Goal: Check status: Check status

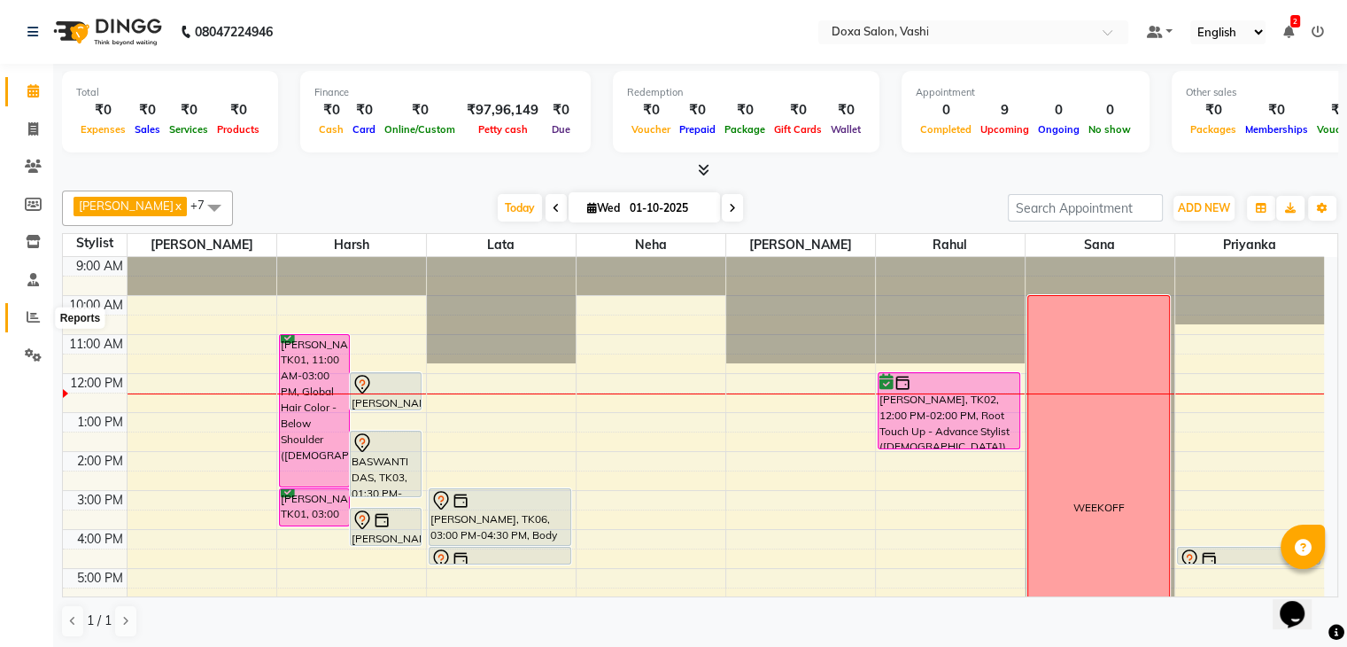
click at [25, 319] on span at bounding box center [33, 317] width 31 height 20
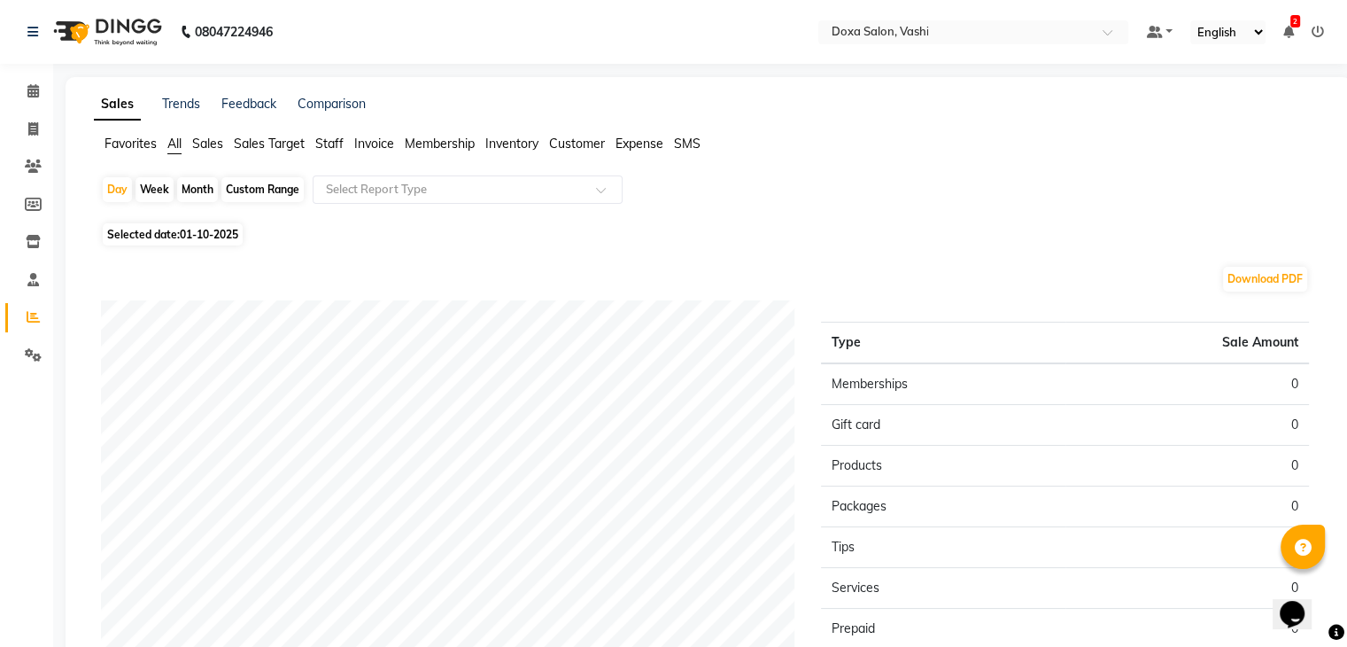
click at [209, 146] on span "Sales" at bounding box center [207, 144] width 31 height 16
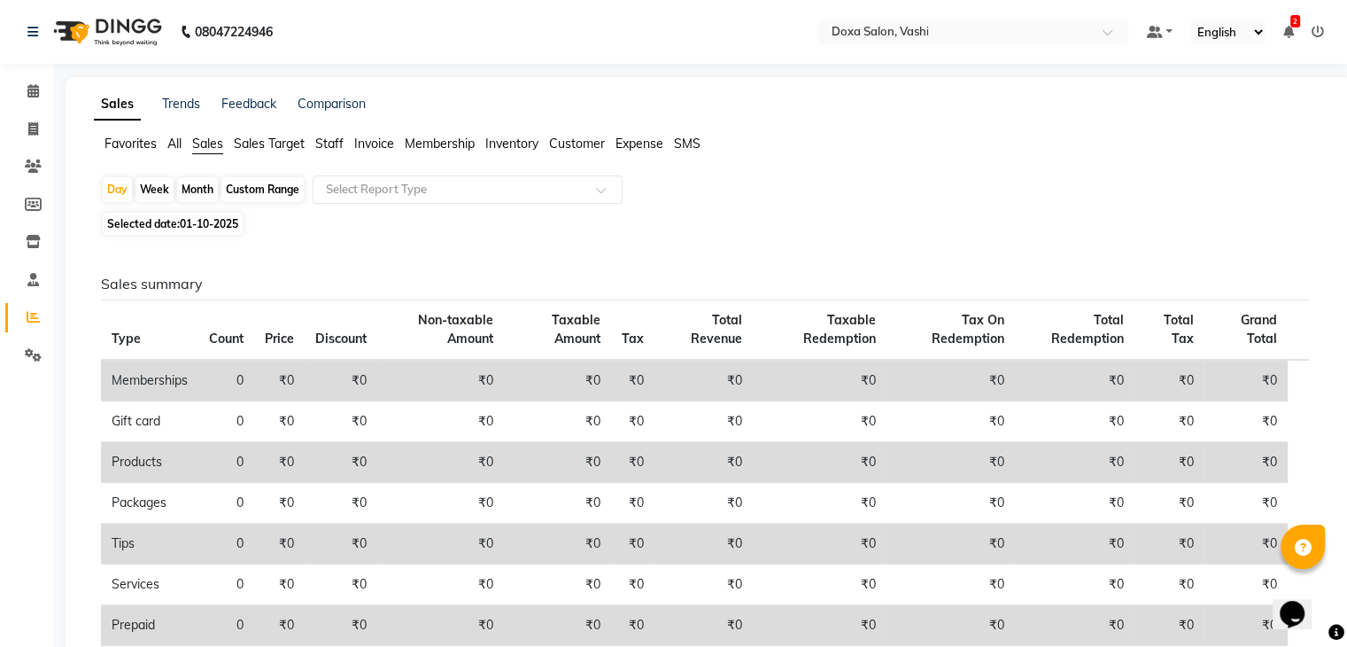
click at [189, 224] on span "01-10-2025" at bounding box center [209, 223] width 58 height 13
select select "10"
select select "2025"
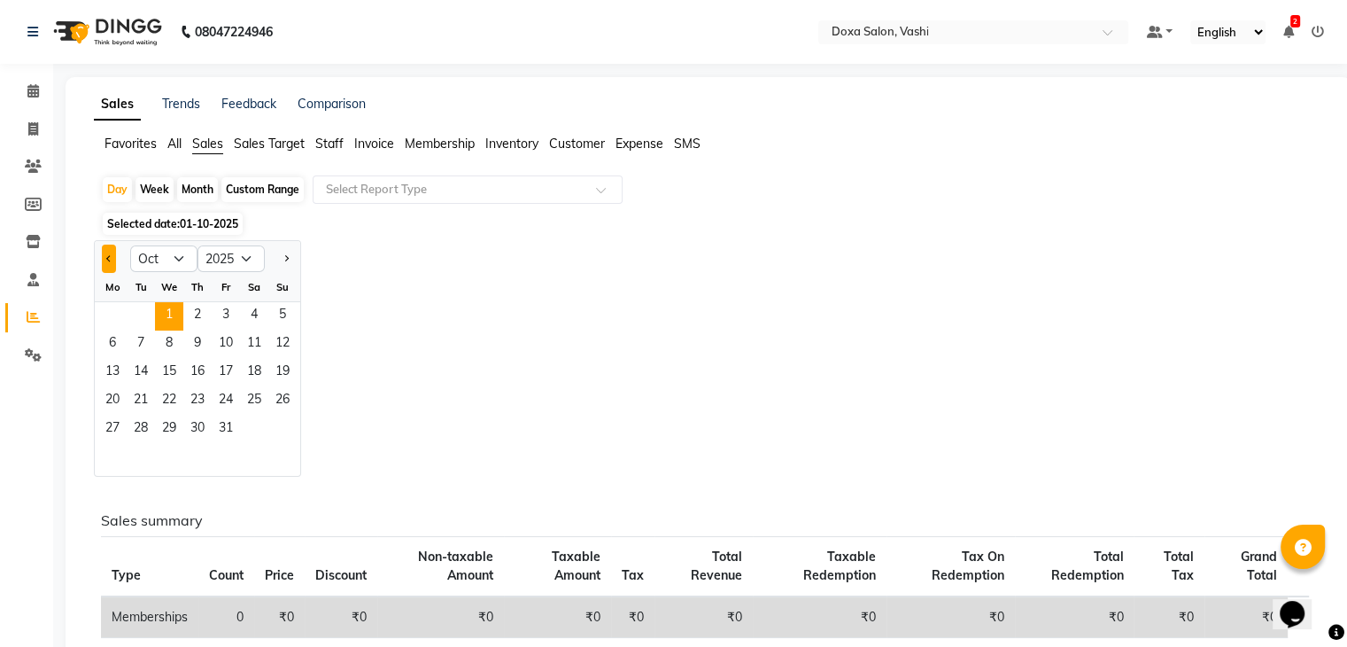
click at [112, 263] on button "Previous month" at bounding box center [109, 258] width 14 height 28
select select "9"
click at [143, 433] on span "30" at bounding box center [141, 429] width 28 height 28
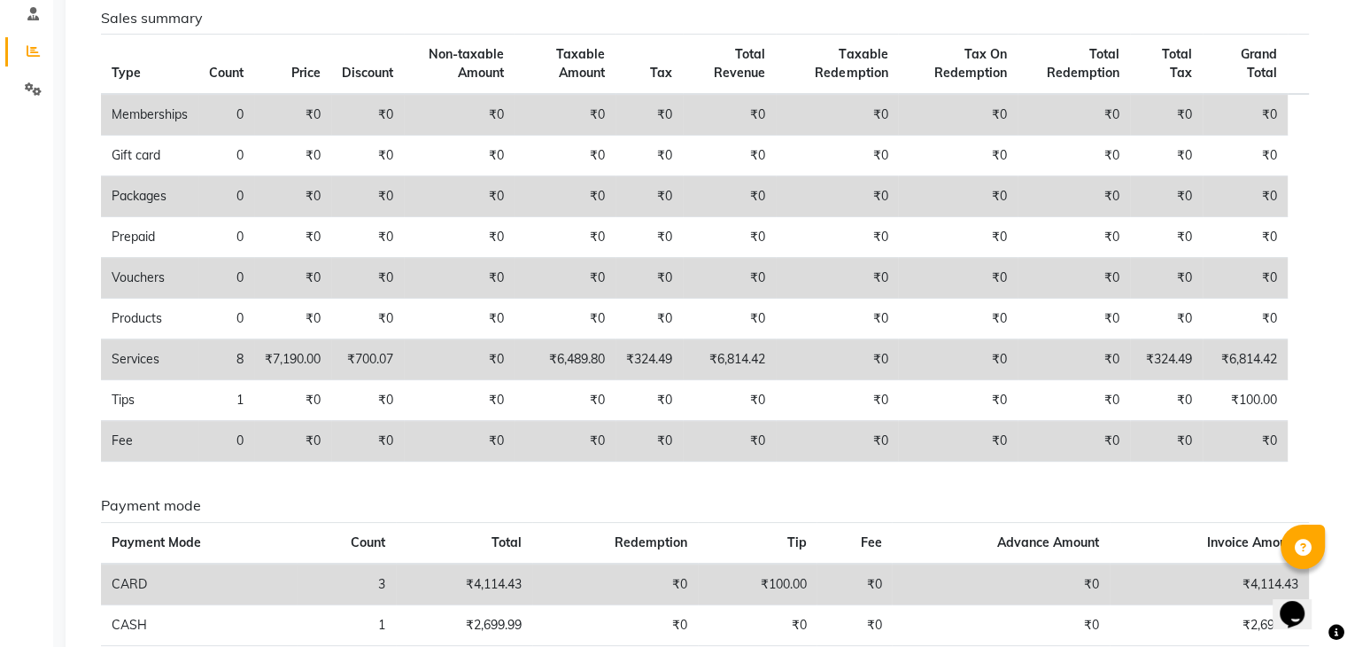
scroll to position [356, 0]
